Goal: Find specific page/section: Find specific page/section

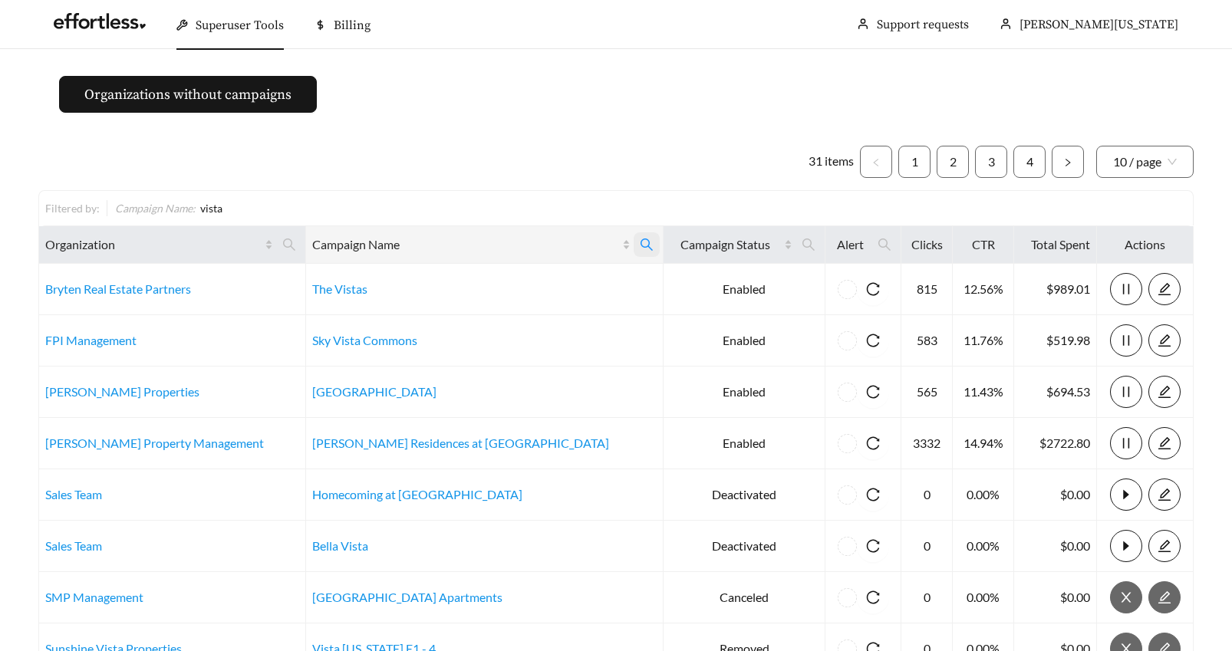
click at [640, 243] on icon "search" at bounding box center [647, 245] width 14 height 14
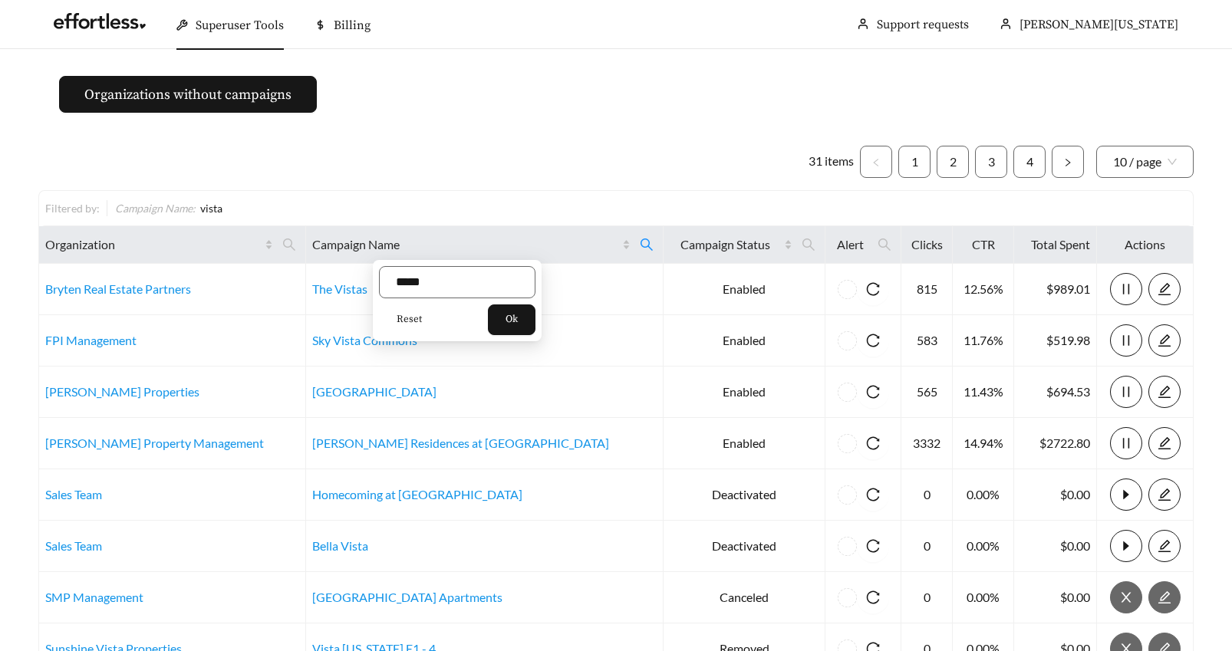
click at [397, 318] on span "Reset" at bounding box center [409, 319] width 25 height 15
click at [404, 288] on input "text" at bounding box center [457, 282] width 156 height 32
type input "*****"
click at [516, 318] on span "Ok" at bounding box center [512, 319] width 12 height 15
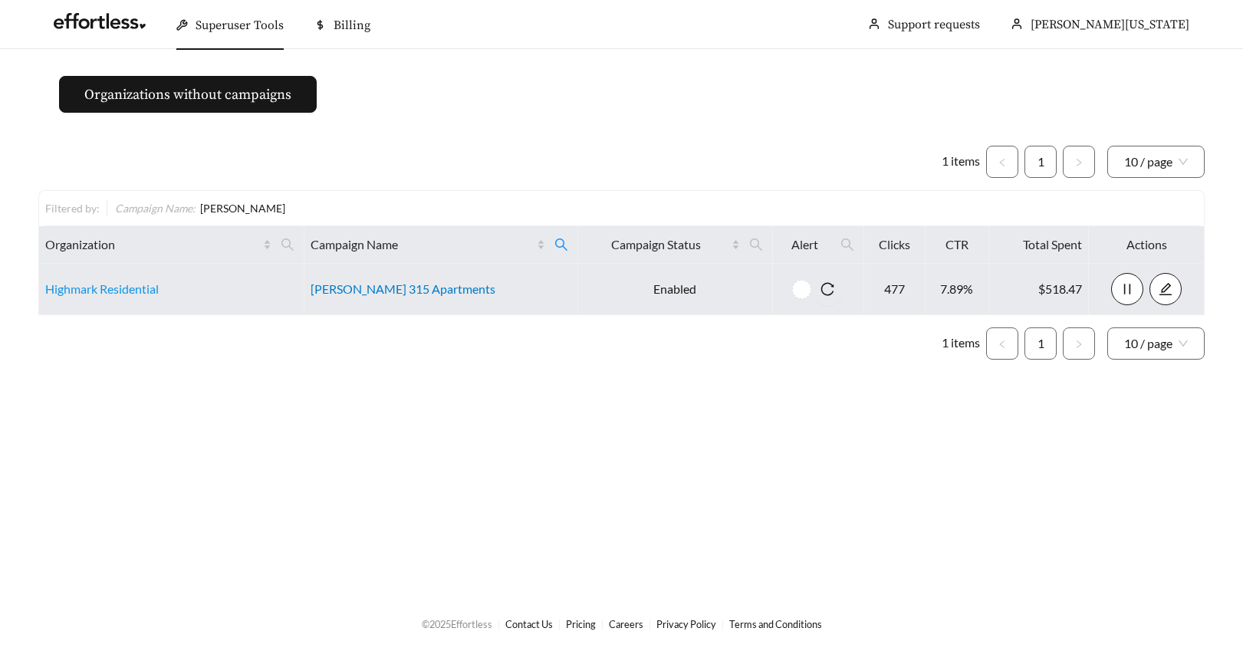
click at [406, 292] on link "[PERSON_NAME] 315 Apartments" at bounding box center [403, 289] width 185 height 15
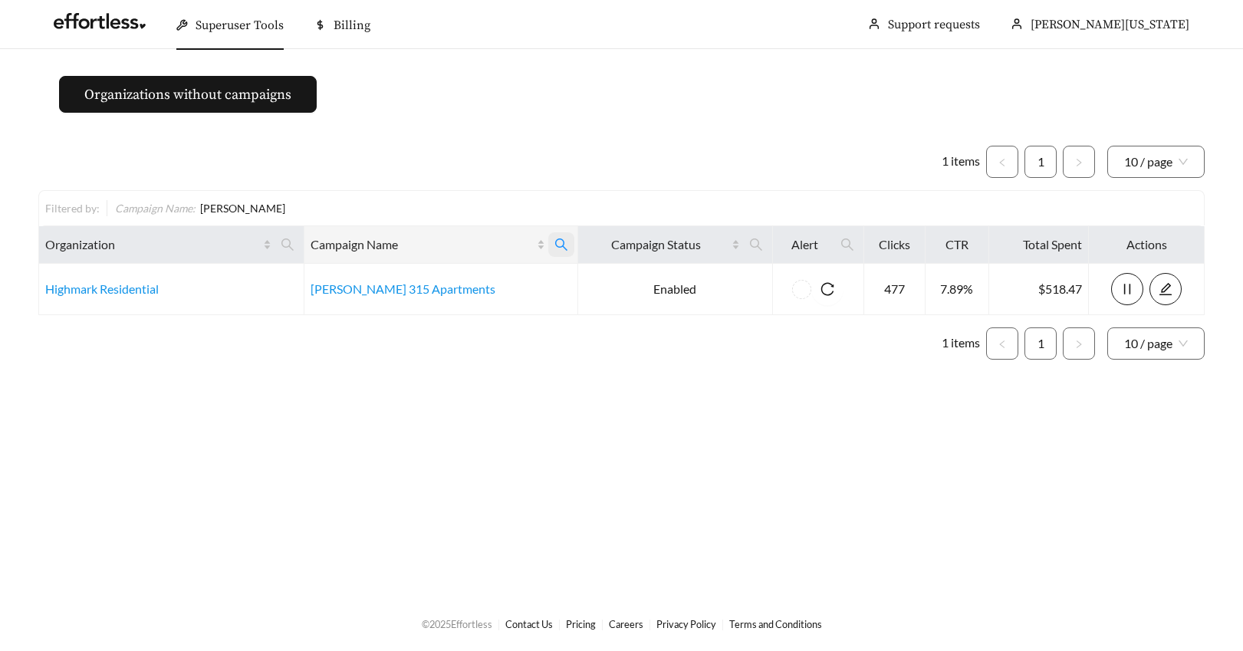
click at [555, 241] on icon "search" at bounding box center [562, 245] width 14 height 14
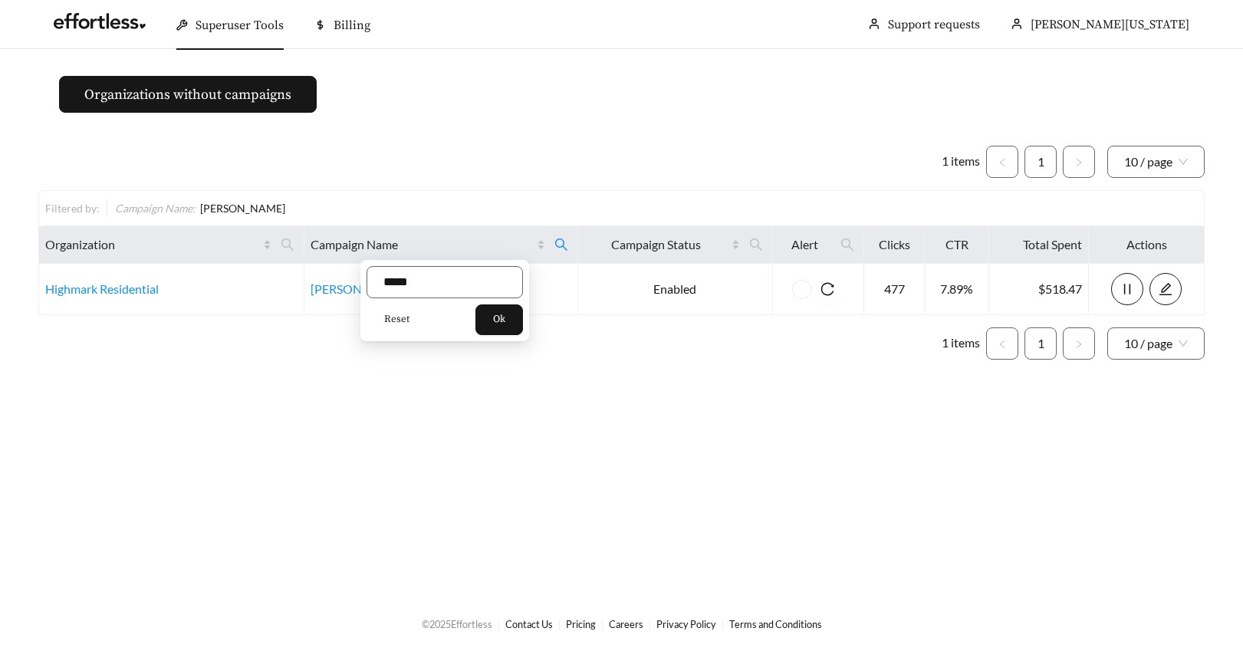
click at [396, 320] on span "Reset" at bounding box center [396, 319] width 25 height 15
click at [396, 285] on input "text" at bounding box center [445, 282] width 156 height 32
type input "**********"
click at [506, 320] on span "Ok" at bounding box center [499, 319] width 12 height 15
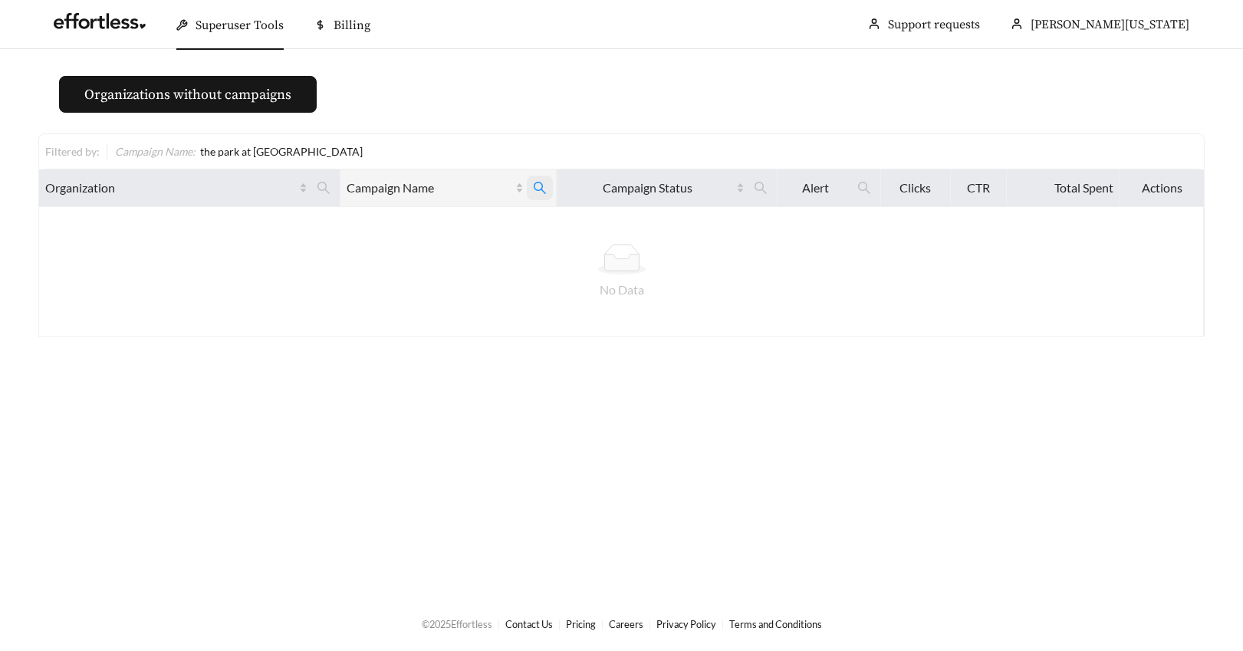
click at [539, 186] on icon "search" at bounding box center [540, 188] width 14 height 14
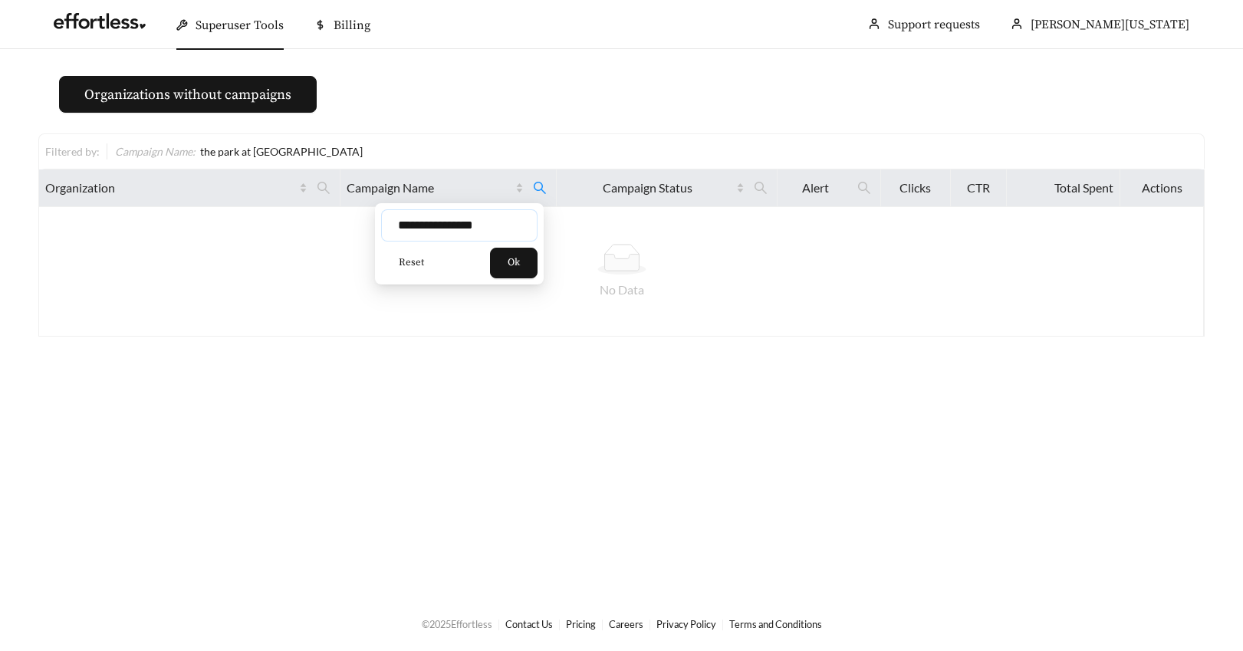
click at [441, 227] on input "**********" at bounding box center [459, 225] width 156 height 32
type input "**********"
click at [520, 260] on span "Ok" at bounding box center [514, 262] width 12 height 15
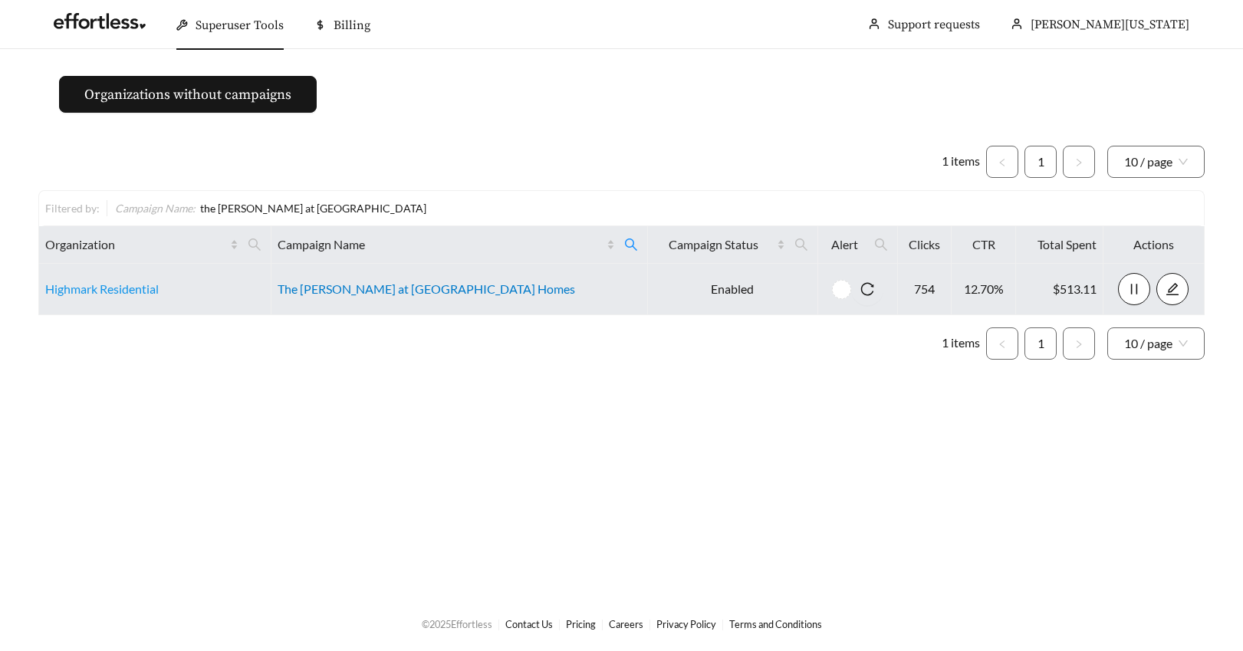
click at [387, 291] on link "The [PERSON_NAME] at [GEOGRAPHIC_DATA] Homes" at bounding box center [427, 289] width 298 height 15
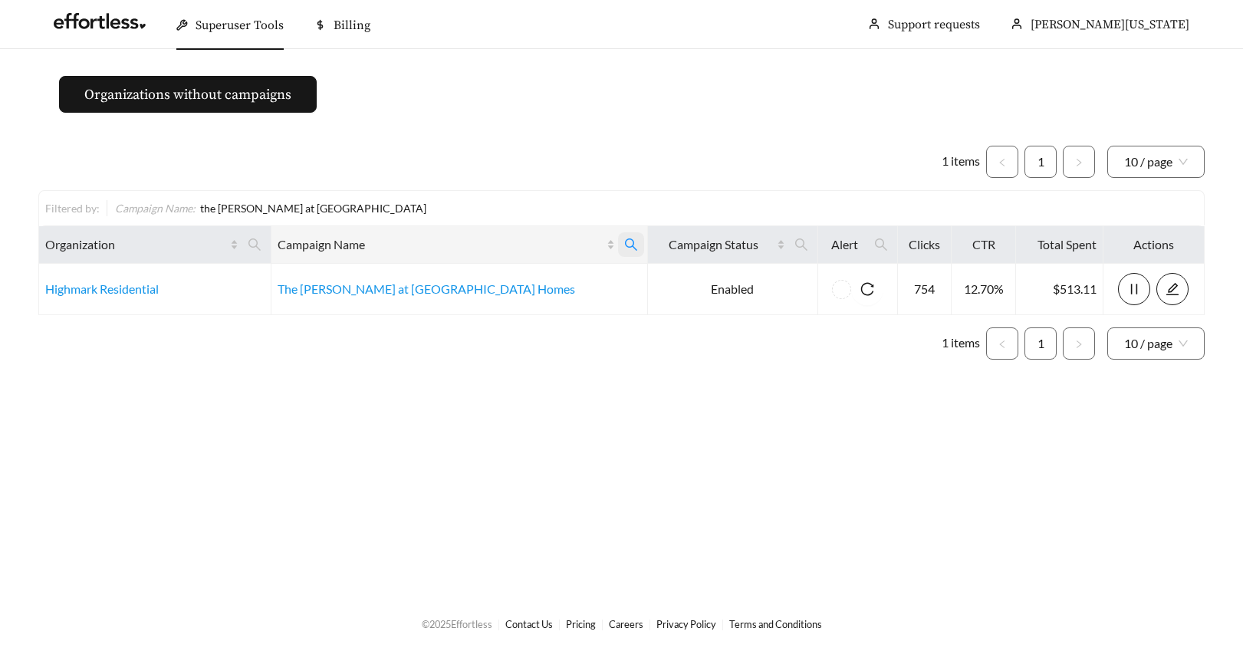
click at [624, 242] on icon "search" at bounding box center [631, 245] width 14 height 14
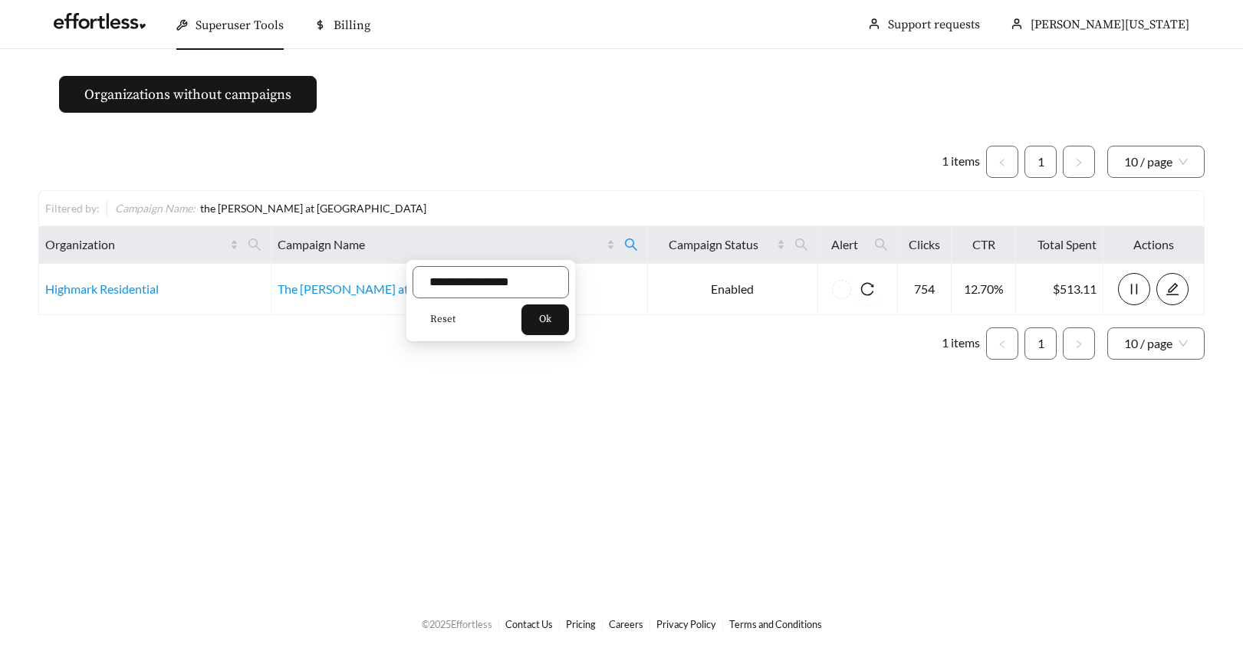
click at [440, 319] on span "Reset" at bounding box center [442, 319] width 25 height 15
click at [438, 278] on input "text" at bounding box center [491, 282] width 156 height 32
type input "*****"
click at [549, 312] on span "Ok" at bounding box center [545, 319] width 12 height 15
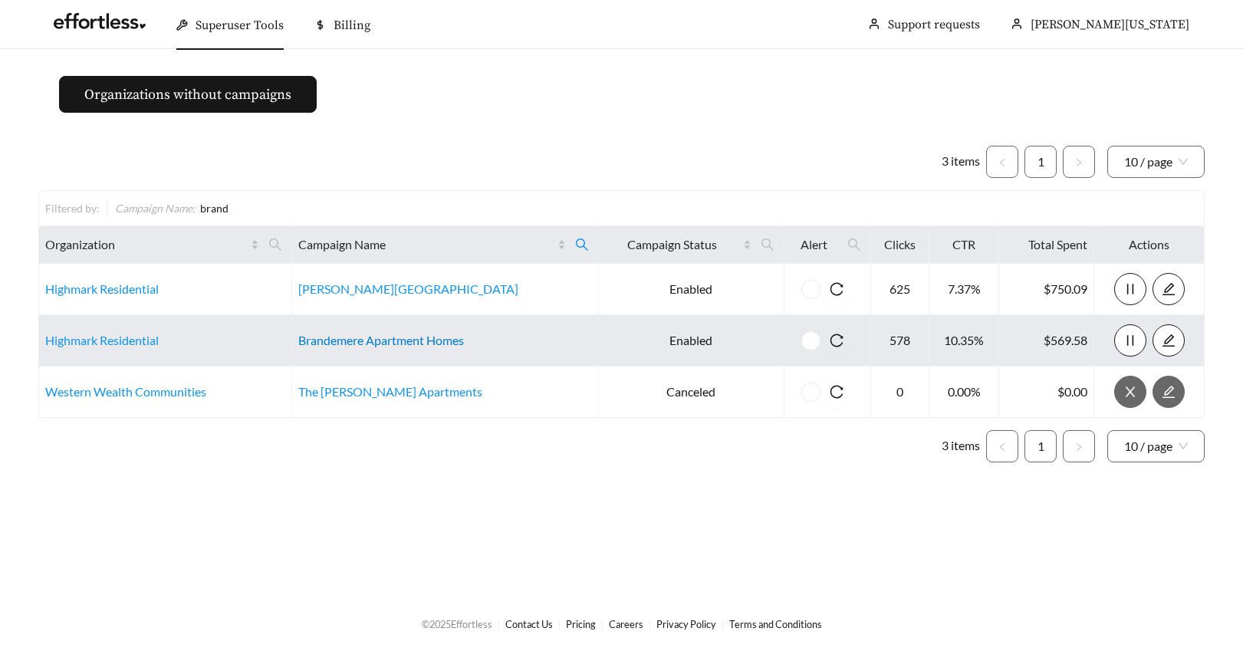
click at [401, 334] on link "Brandemere Apartment Homes" at bounding box center [381, 340] width 166 height 15
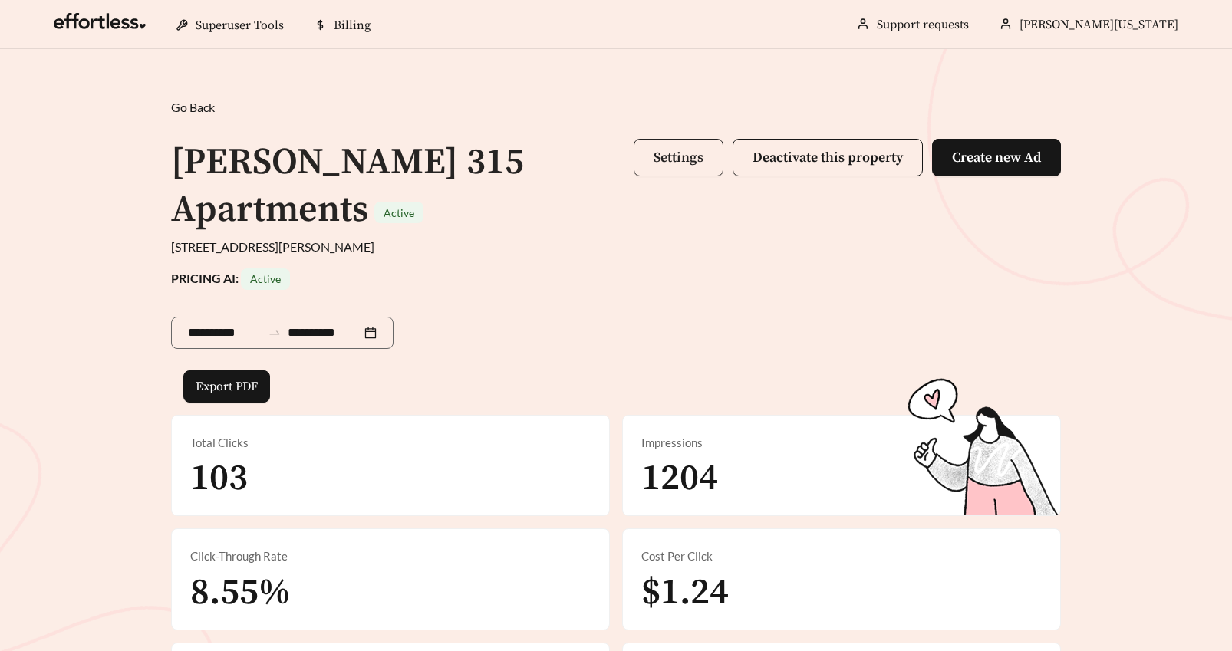
click at [677, 159] on span "Settings" at bounding box center [679, 158] width 50 height 18
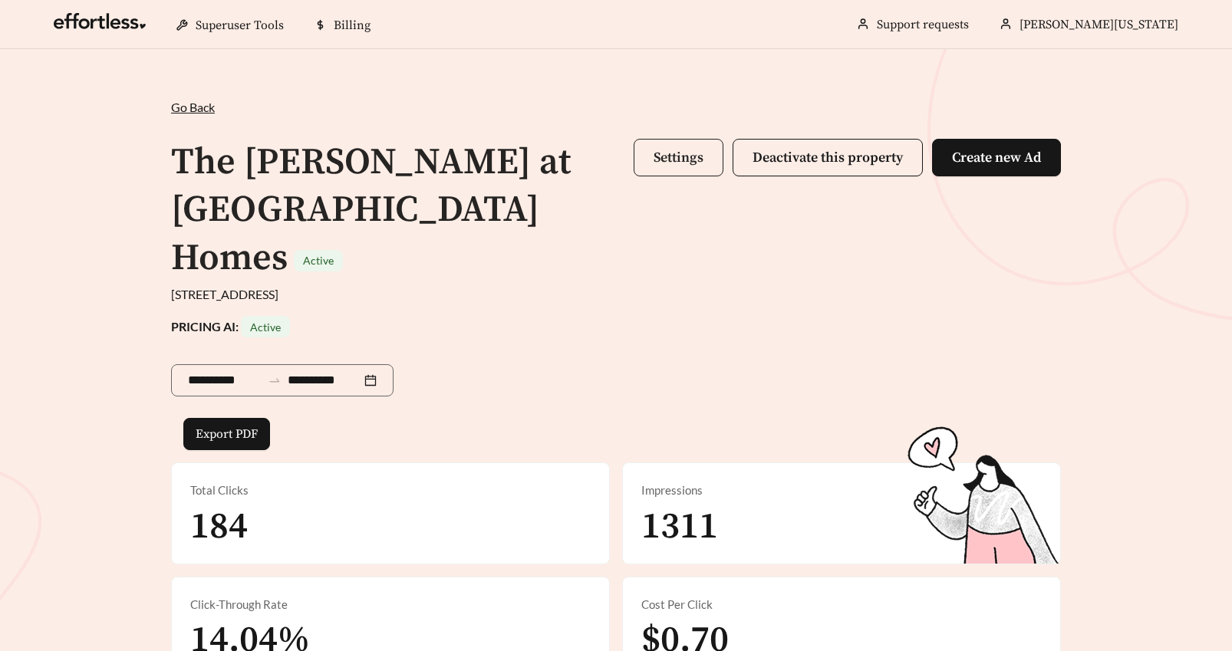
click at [658, 157] on span "Settings" at bounding box center [679, 158] width 50 height 18
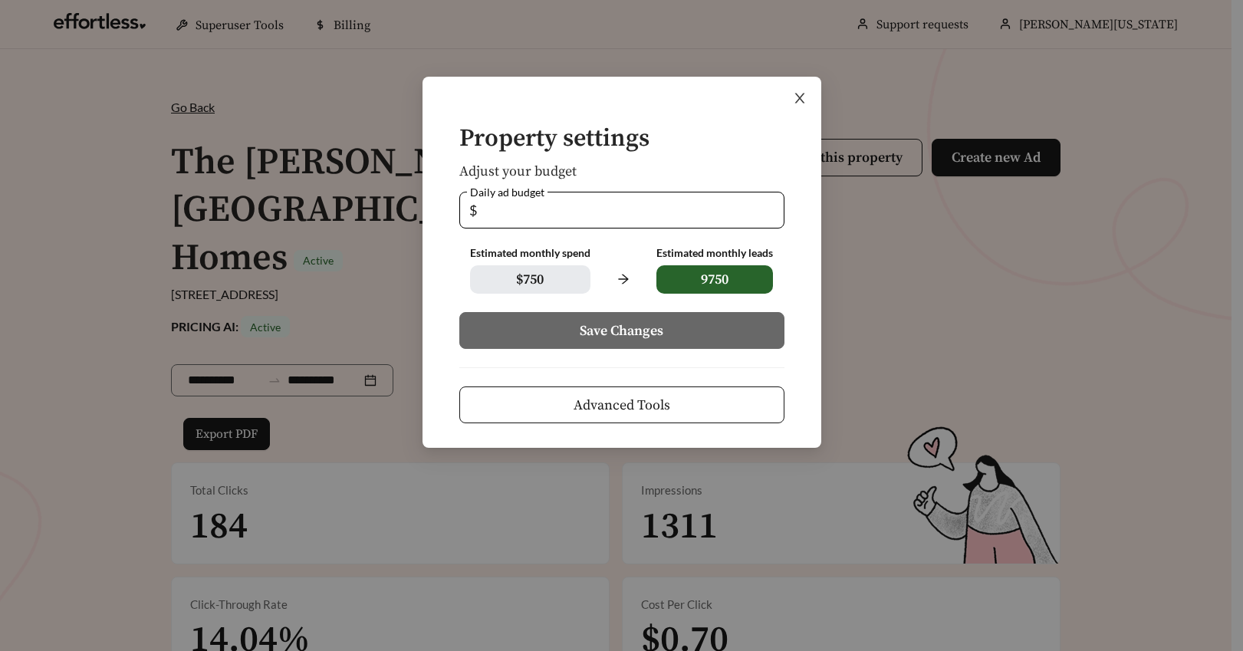
click at [801, 96] on icon "close" at bounding box center [800, 99] width 10 height 10
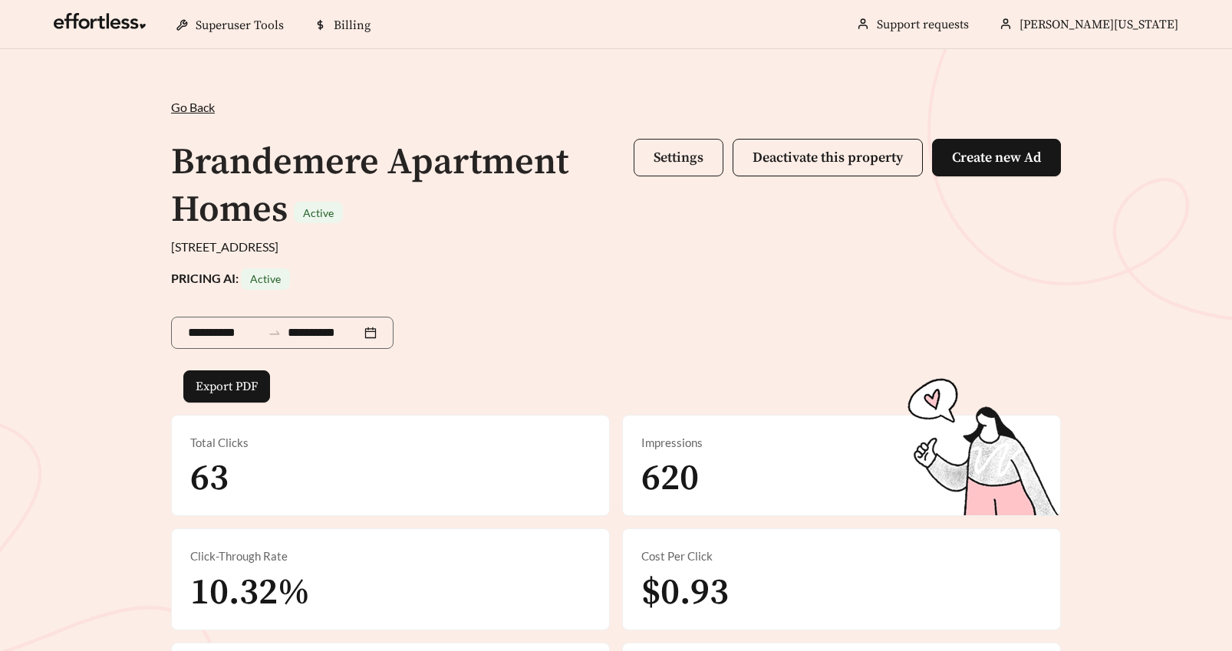
click at [654, 160] on span "Settings" at bounding box center [679, 158] width 50 height 18
